Goal: Task Accomplishment & Management: Manage account settings

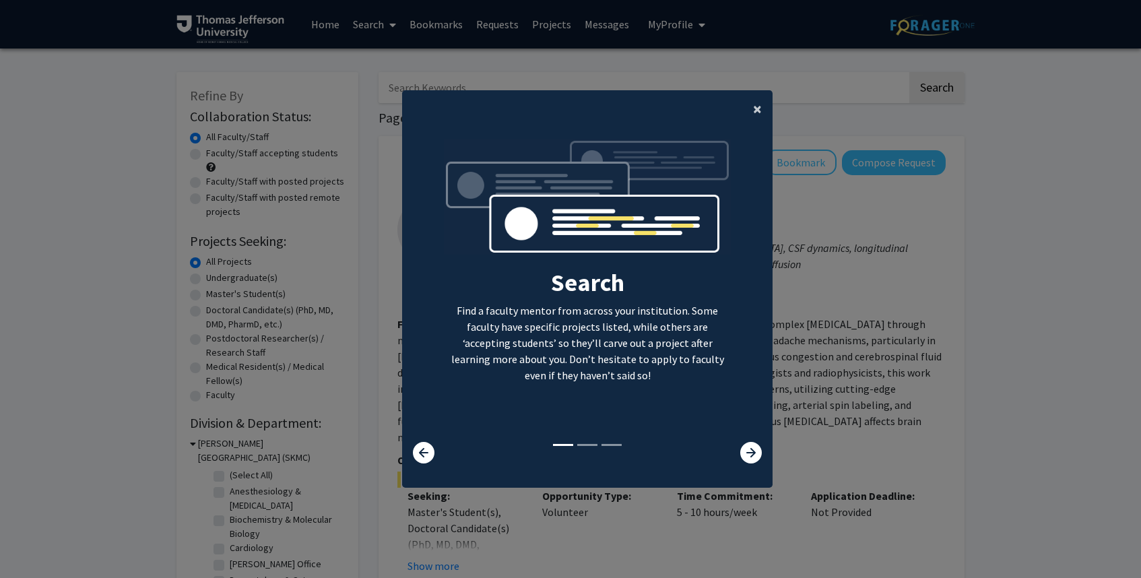
click at [755, 111] on span "×" at bounding box center [757, 108] width 9 height 21
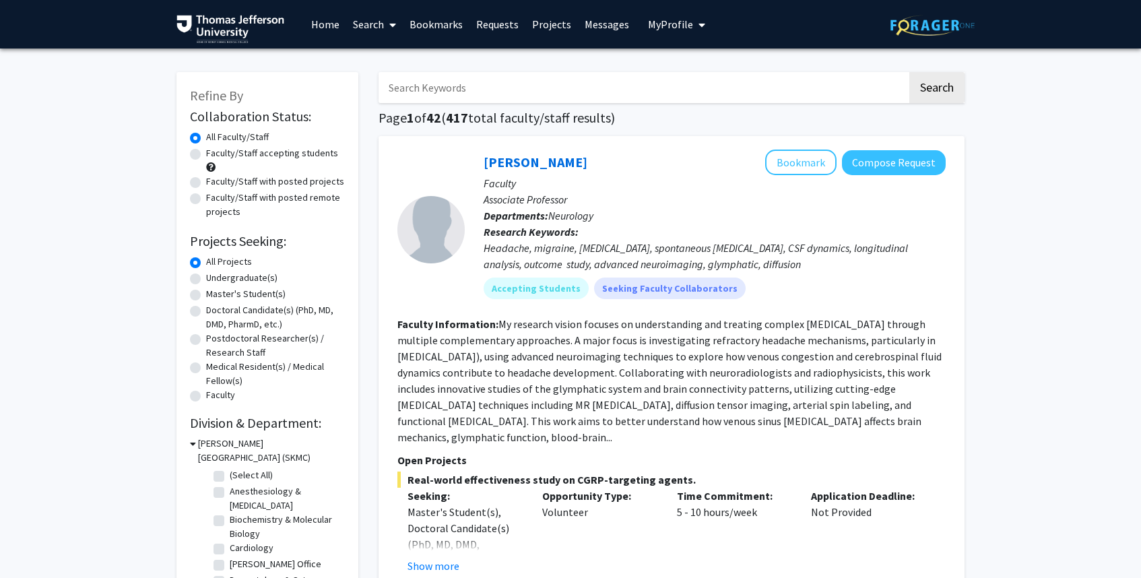
click at [693, 20] on span "My profile dropdown to access profile and logout" at bounding box center [699, 24] width 12 height 47
click at [719, 75] on span "View Profile" at bounding box center [732, 77] width 82 height 15
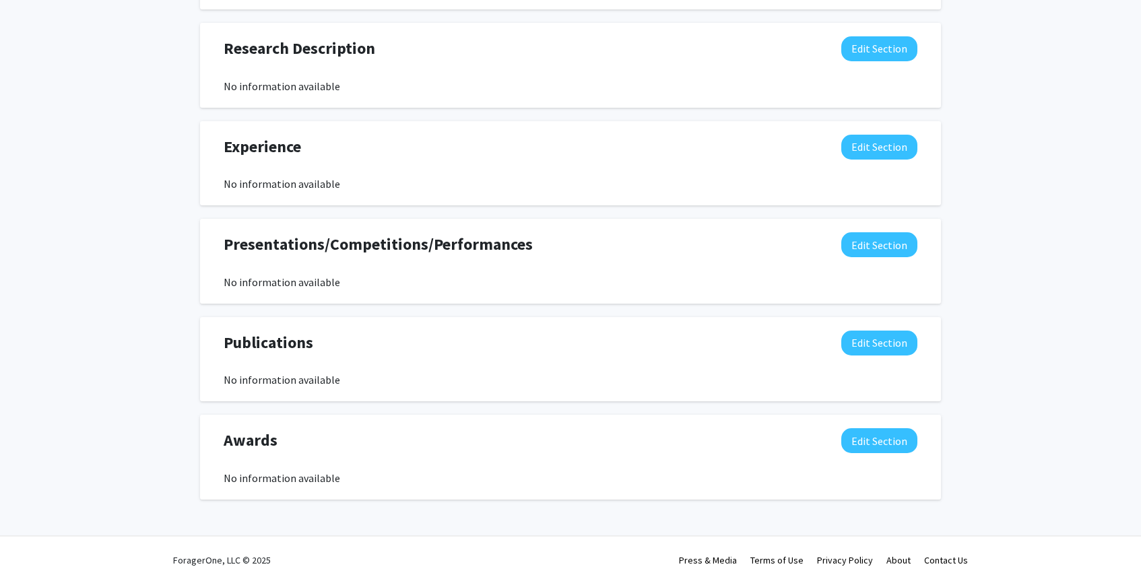
scroll to position [761, 0]
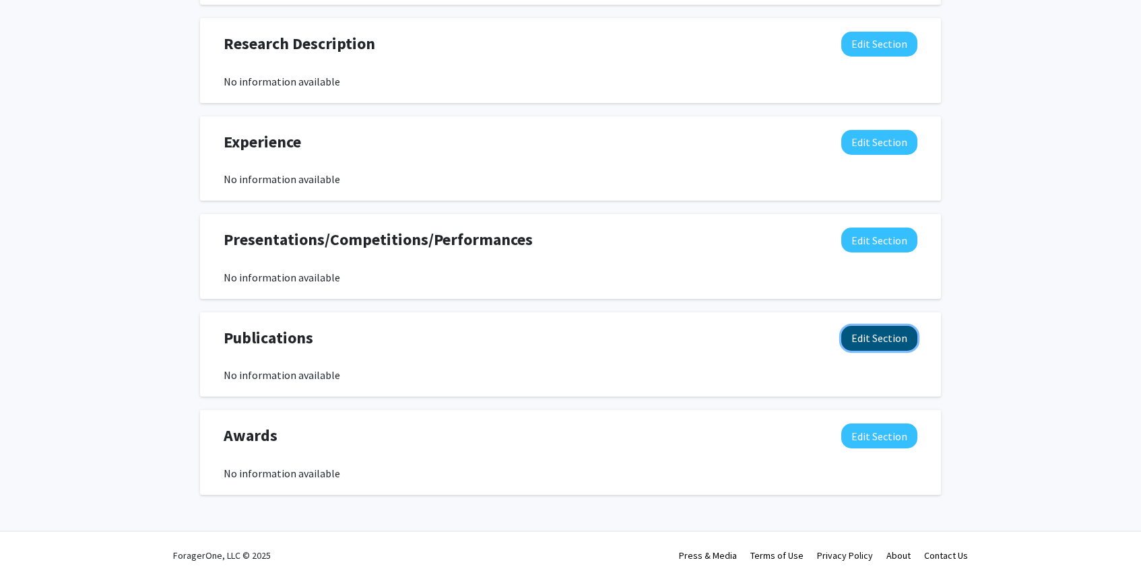
click at [870, 341] on button "Edit Section" at bounding box center [879, 338] width 76 height 25
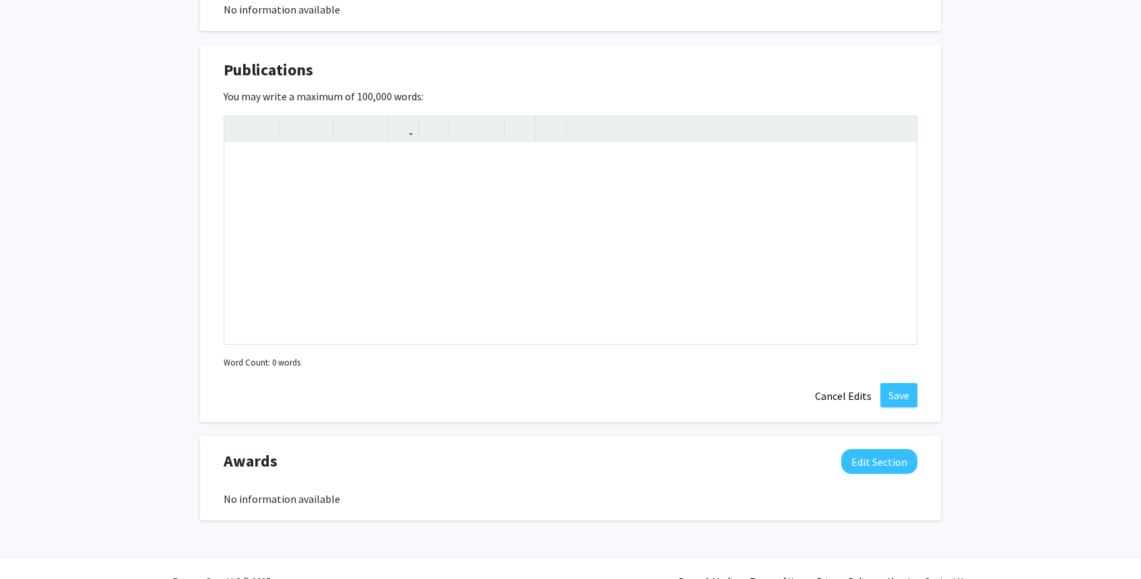
scroll to position [1027, 0]
click at [346, 233] on div "Note to users with screen readers: Please deactivate our accessibility plugin f…" at bounding box center [570, 245] width 692 height 202
paste div "Note to users with screen readers: Please deactivate our accessibility plugin f…"
type textarea "<p>Hallmark T, [PERSON_NAME], [PERSON_NAME] O, [PERSON_NAME] B, [PERSON_NAME], …"
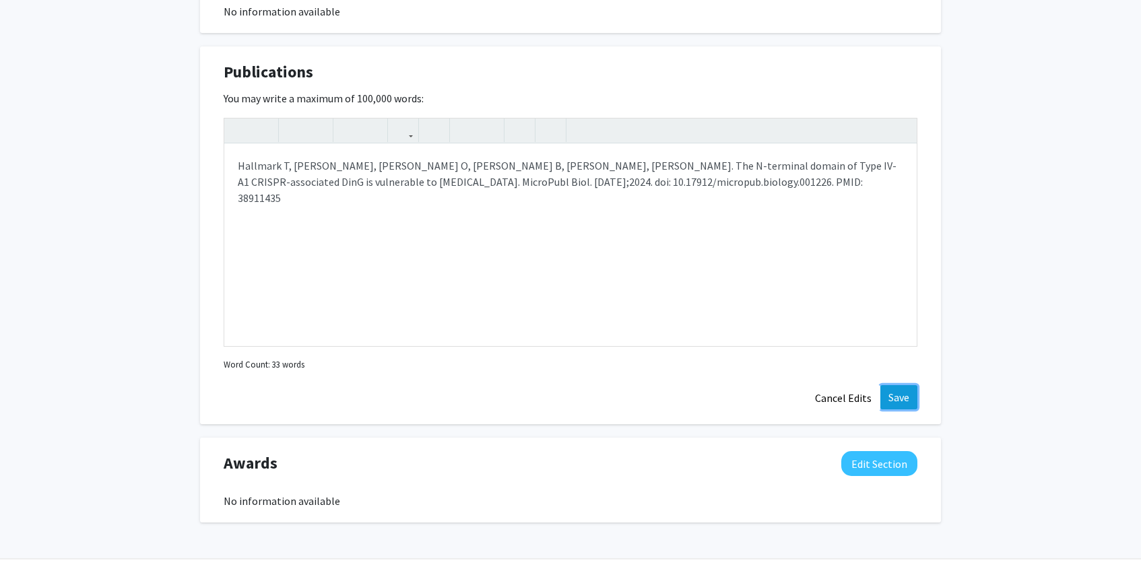
click at [903, 391] on button "Save" at bounding box center [898, 397] width 37 height 24
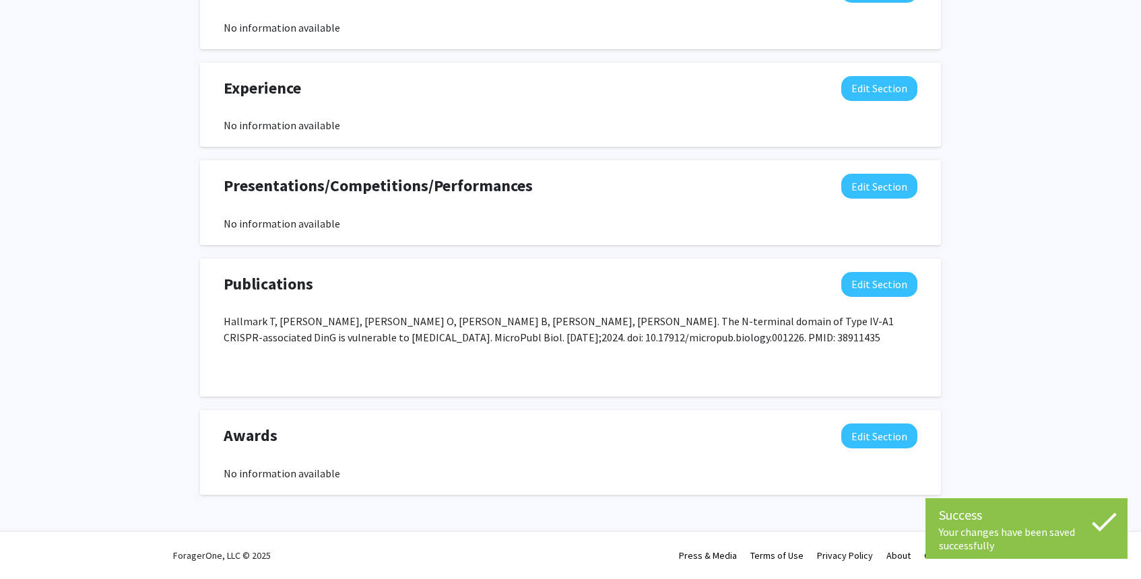
scroll to position [802, 0]
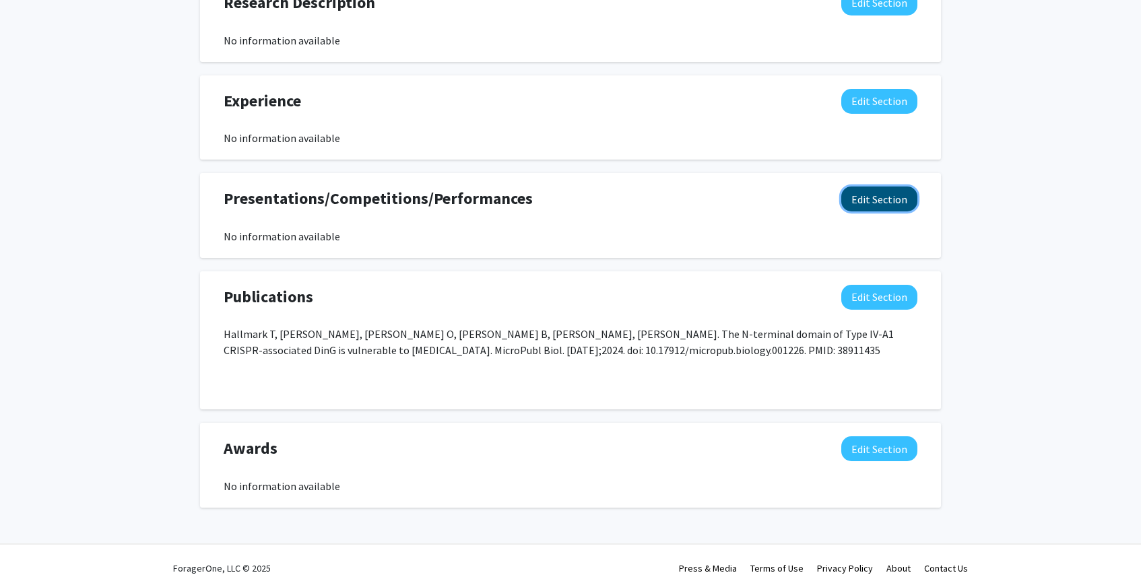
click at [878, 203] on button "Edit Section" at bounding box center [879, 199] width 76 height 25
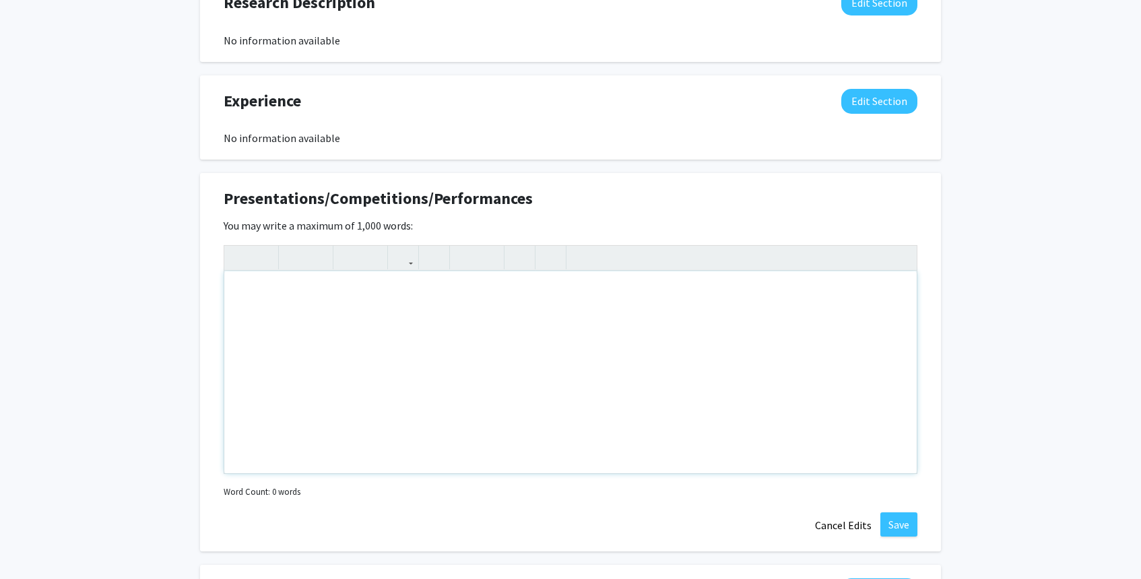
click at [338, 317] on div "Note to users with screen readers: Please deactivate our accessibility plugin f…" at bounding box center [570, 372] width 692 height 202
paste div "Note to users with screen readers: Please deactivate our accessibility plugin f…"
type textarea "<p>[PERSON_NAME], [PERSON_NAME] E, [PERSON_NAME] K, [PERSON_NAME]. Adding Nucle…"
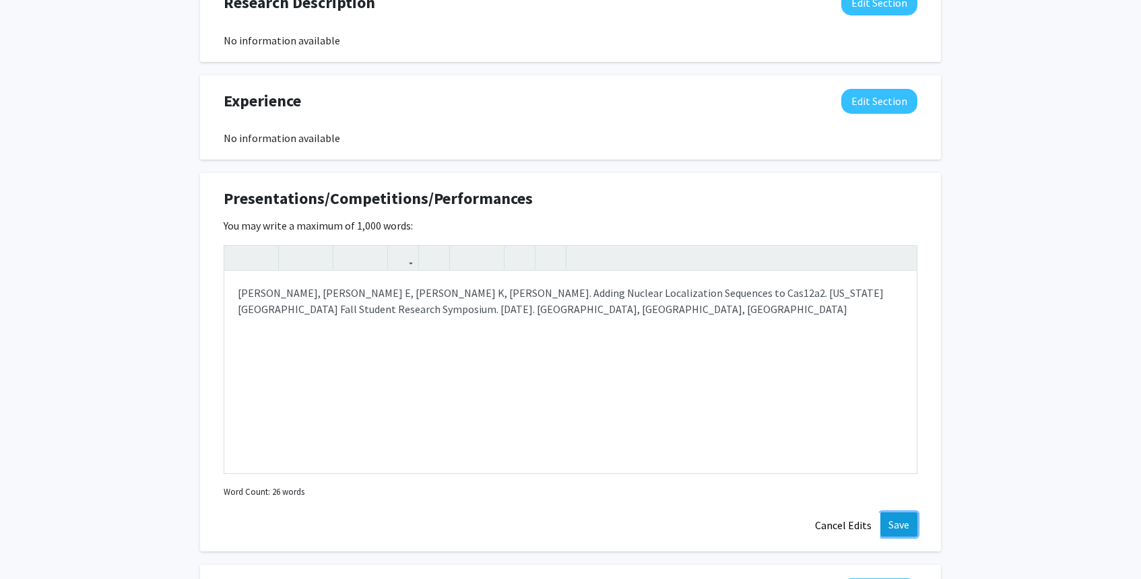
click at [899, 522] on button "Save" at bounding box center [898, 525] width 37 height 24
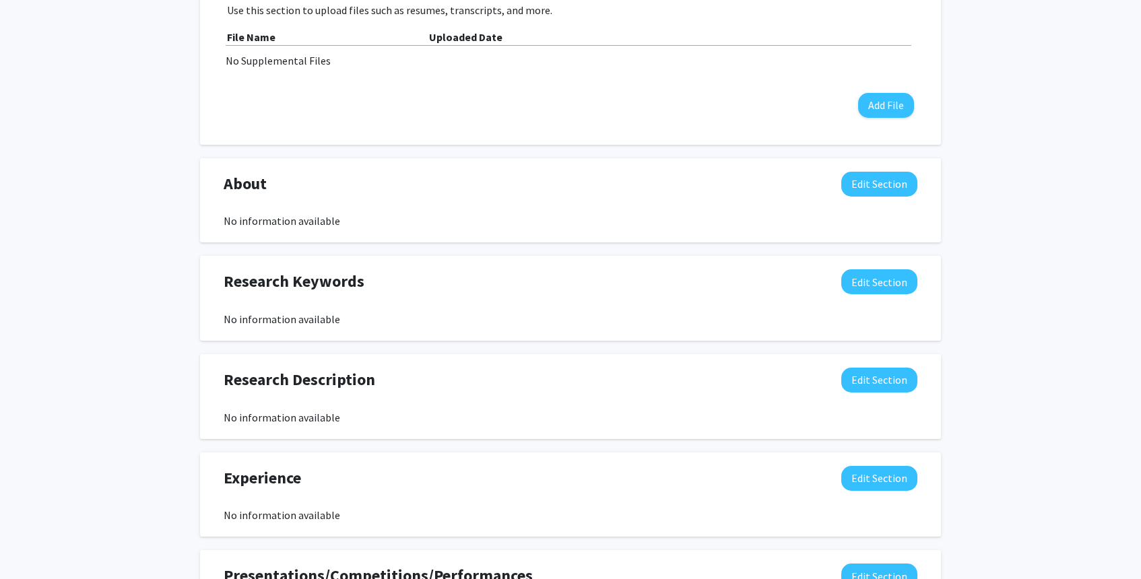
scroll to position [0, 0]
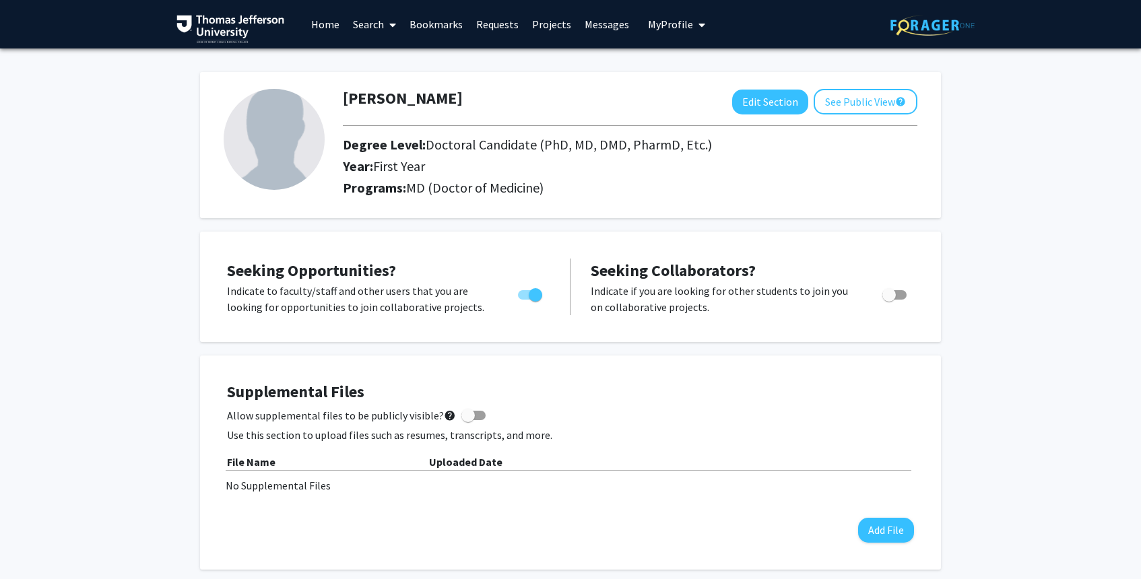
click at [370, 27] on link "Search" at bounding box center [374, 24] width 57 height 47
click at [401, 61] on span "Faculty/Staff" at bounding box center [395, 61] width 99 height 27
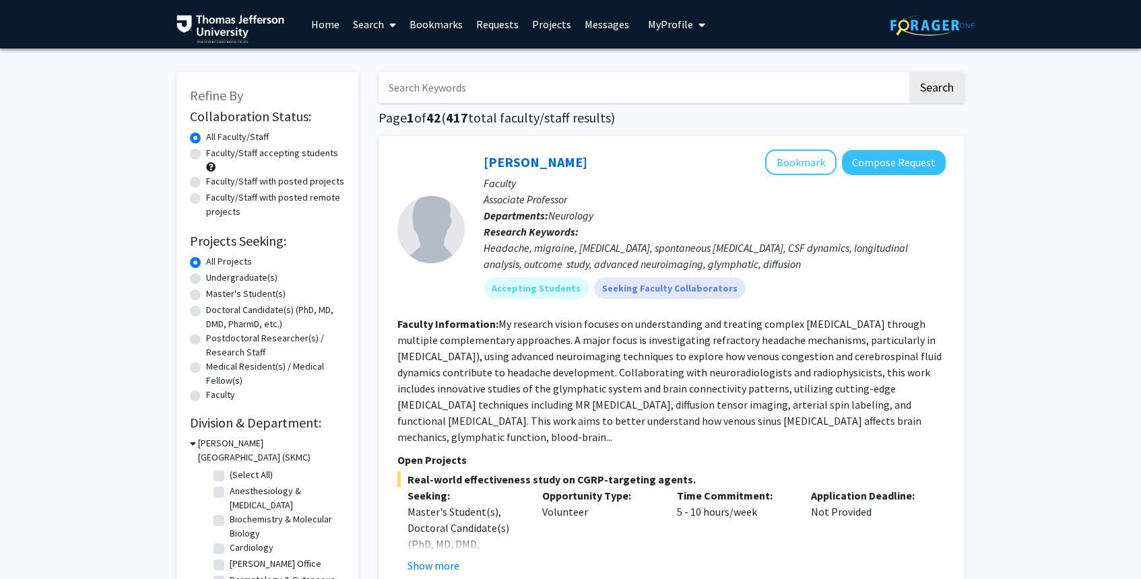
click at [206, 156] on label "Faculty/Staff accepting students" at bounding box center [272, 153] width 132 height 14
click at [206, 155] on input "Faculty/Staff accepting students" at bounding box center [210, 150] width 9 height 9
radio input "true"
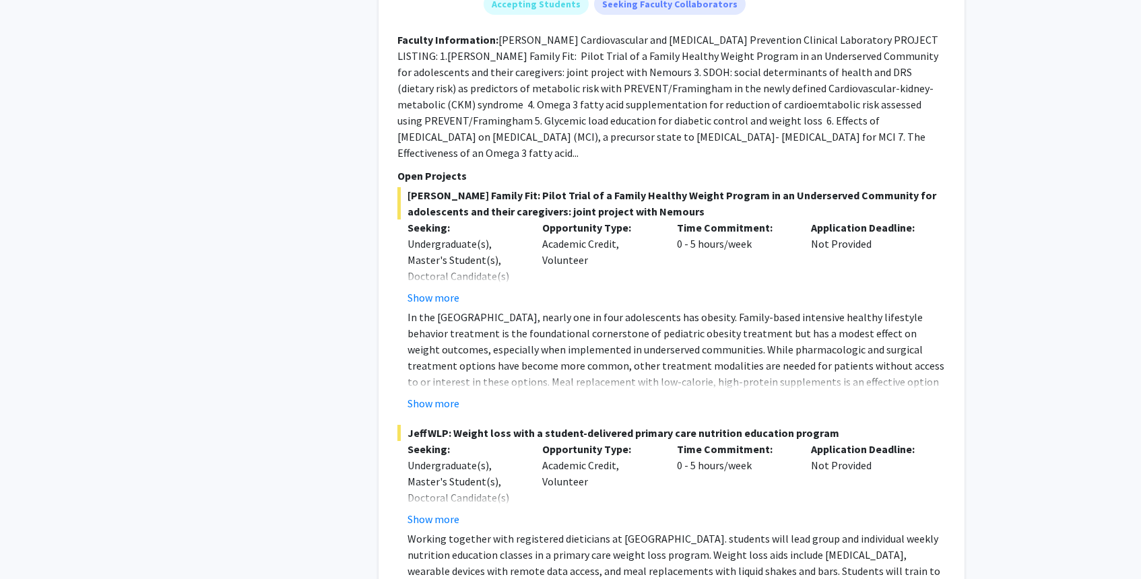
scroll to position [8179, 0]
